Goal: Find specific page/section: Find specific page/section

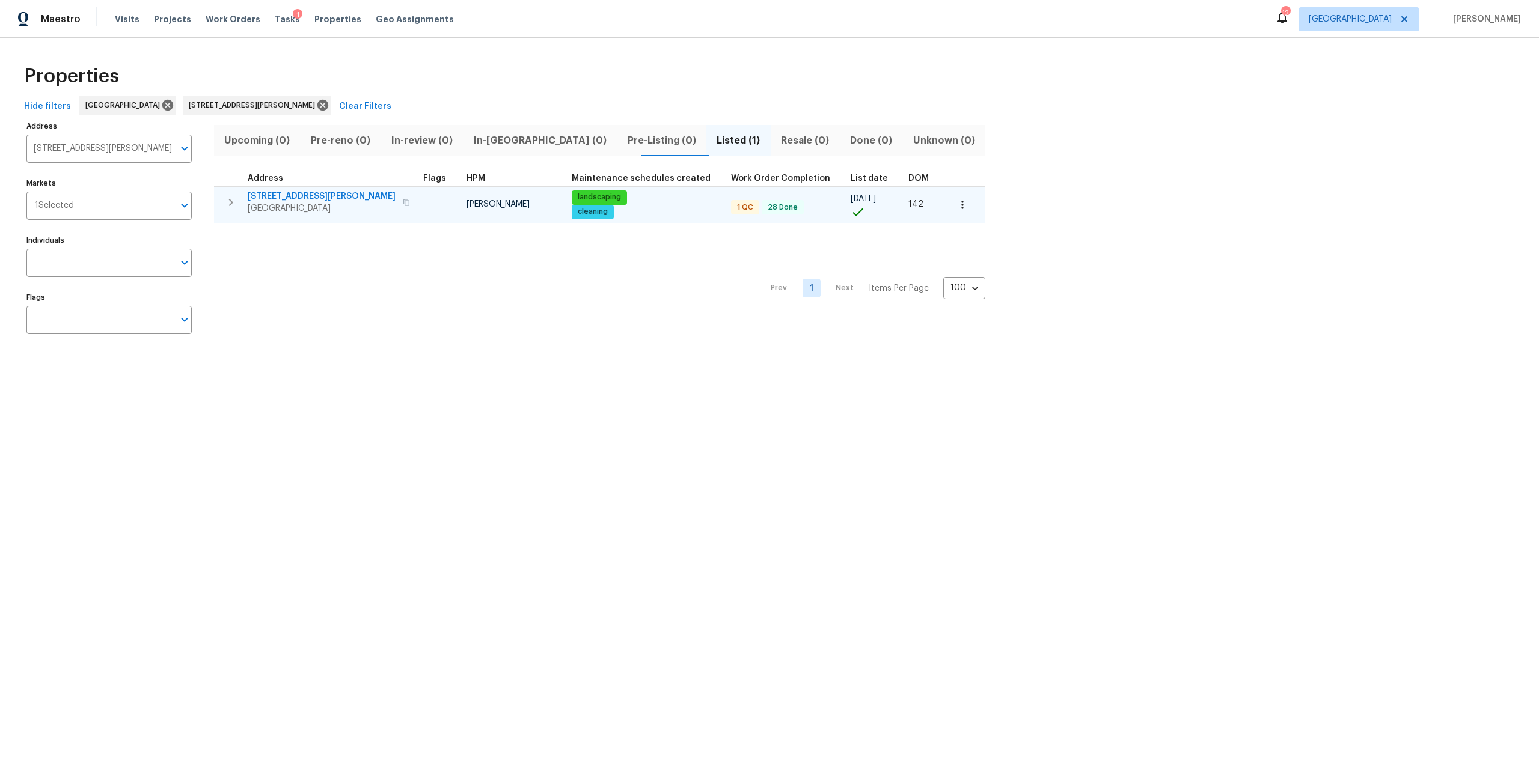
click at [327, 196] on span "[STREET_ADDRESS][PERSON_NAME]" at bounding box center [321, 197] width 148 height 12
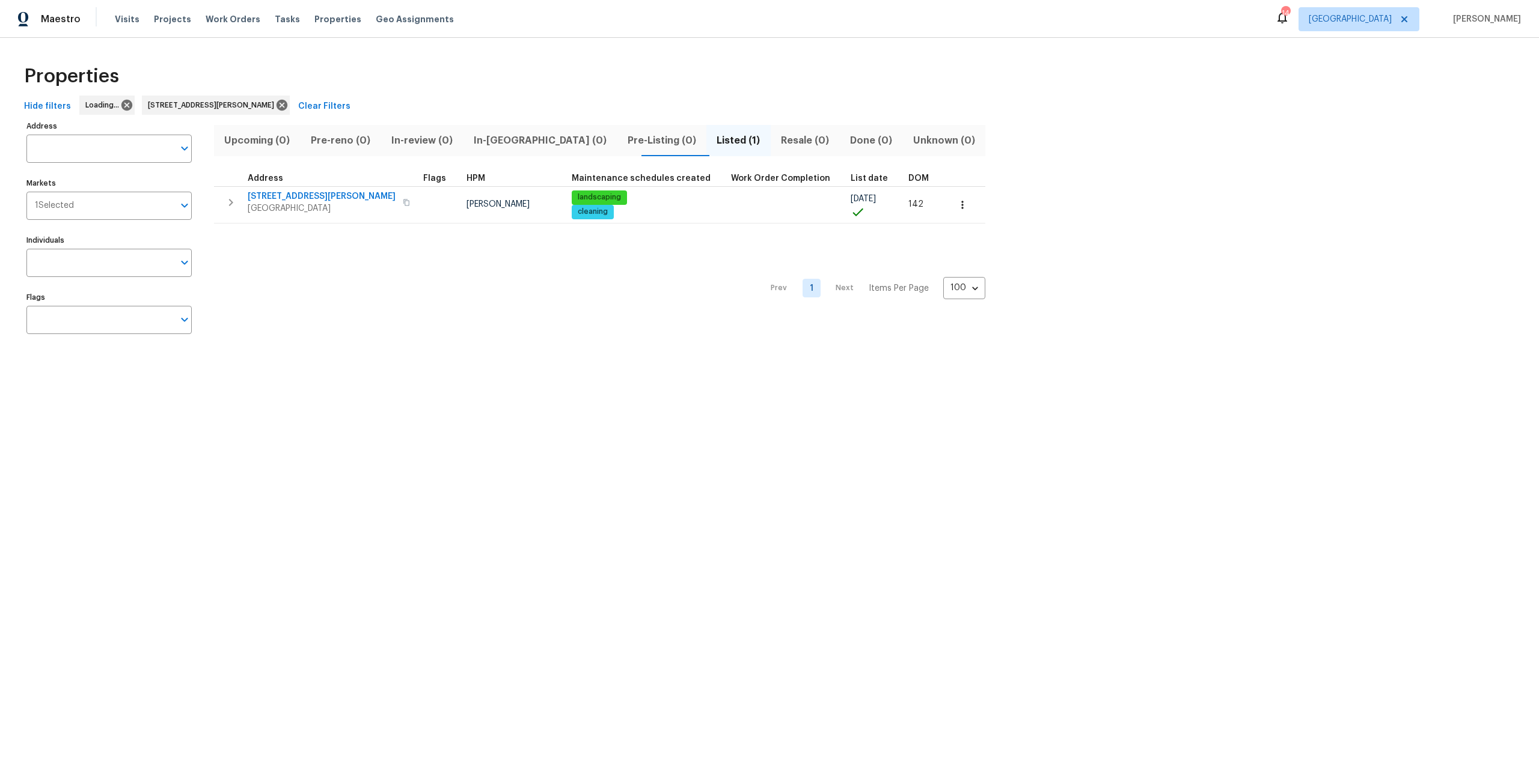
type input "2936 Van Gundy Rd Jacksonville FL 32208"
click at [316, 106] on icon at bounding box center [322, 105] width 13 height 13
